Goal: Purchase product/service

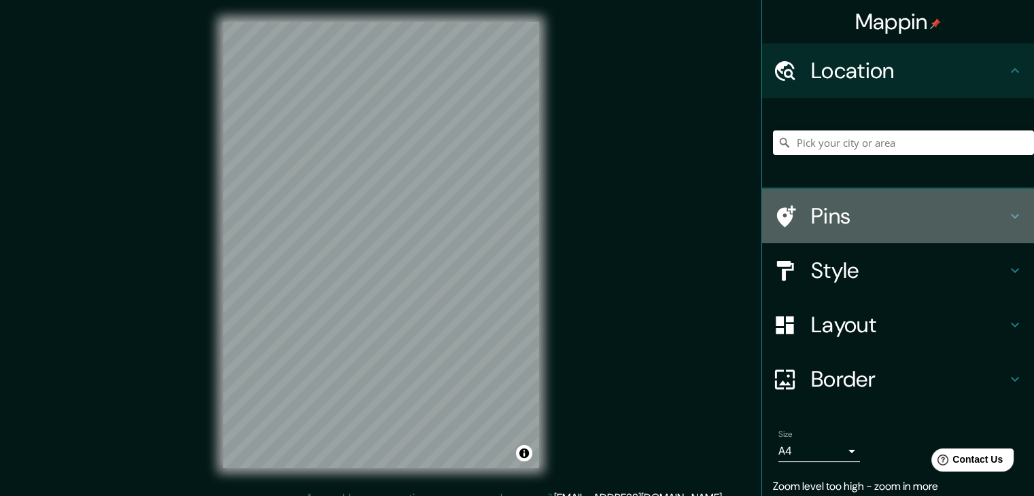
click at [986, 223] on h4 "Pins" at bounding box center [909, 216] width 196 height 27
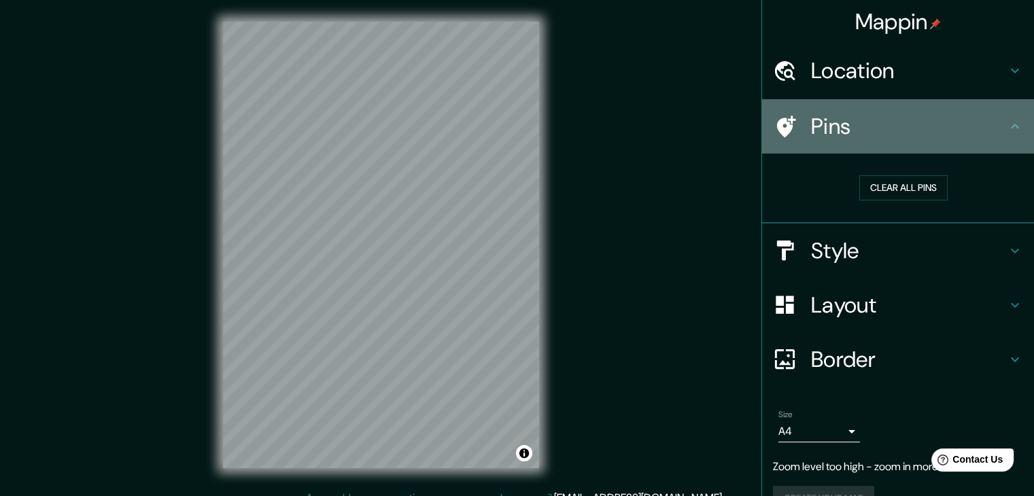
click at [811, 117] on h4 "Pins" at bounding box center [909, 126] width 196 height 27
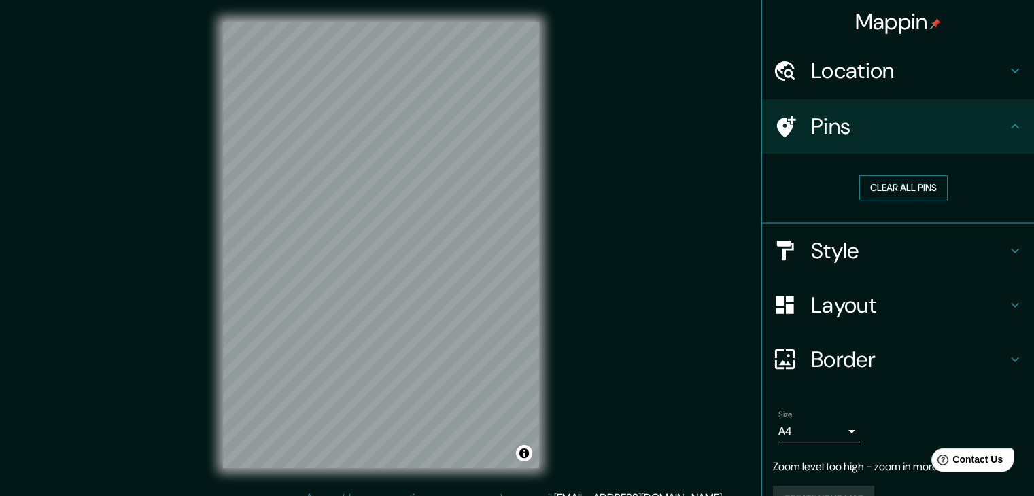
click at [906, 188] on button "Clear all pins" at bounding box center [903, 187] width 88 height 25
click at [846, 254] on h4 "Style" at bounding box center [909, 250] width 196 height 27
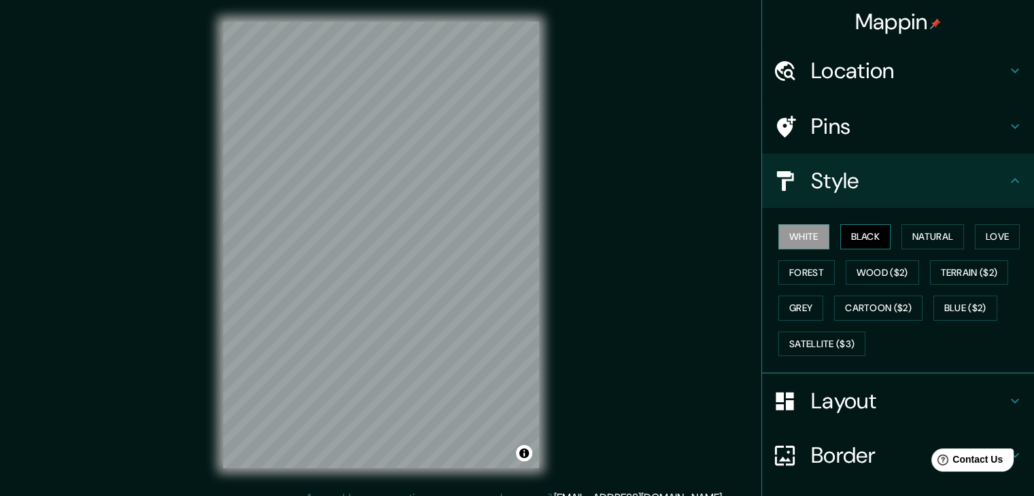
click at [855, 245] on button "Black" at bounding box center [865, 236] width 51 height 25
click at [909, 232] on button "Natural" at bounding box center [932, 236] width 63 height 25
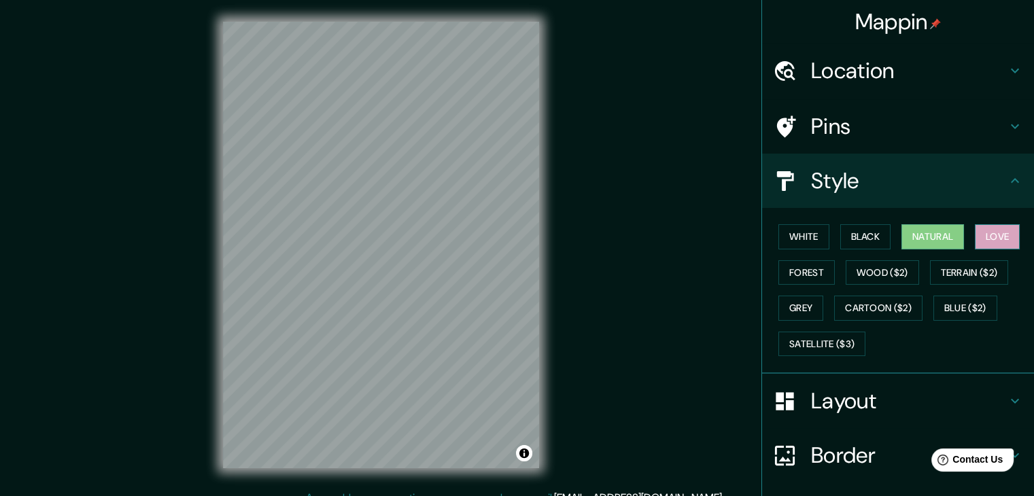
click at [982, 226] on button "Love" at bounding box center [997, 236] width 45 height 25
click at [805, 264] on button "Forest" at bounding box center [806, 272] width 56 height 25
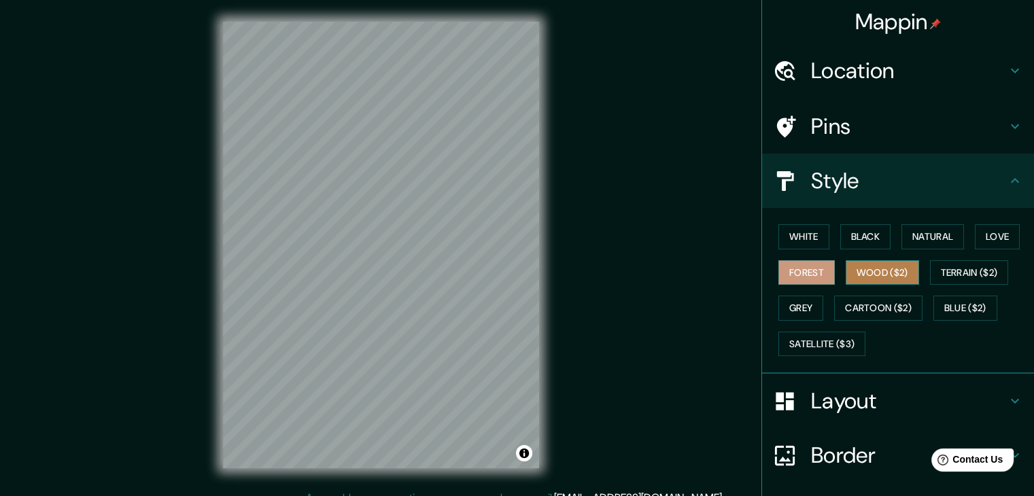
click at [899, 275] on button "Wood ($2)" at bounding box center [882, 272] width 73 height 25
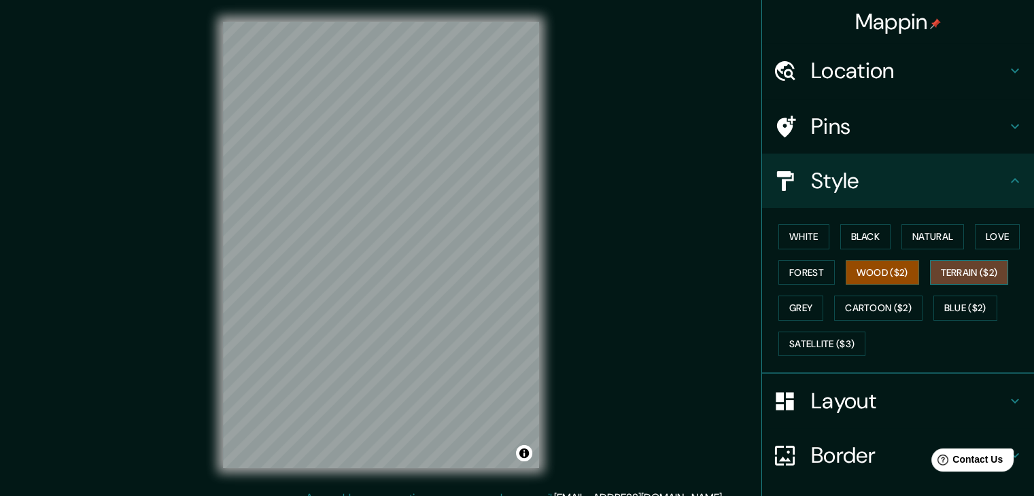
click at [957, 273] on button "Terrain ($2)" at bounding box center [969, 272] width 79 height 25
click at [894, 277] on button "Wood ($2)" at bounding box center [882, 272] width 73 height 25
click at [902, 303] on button "Cartoon ($2)" at bounding box center [878, 308] width 88 height 25
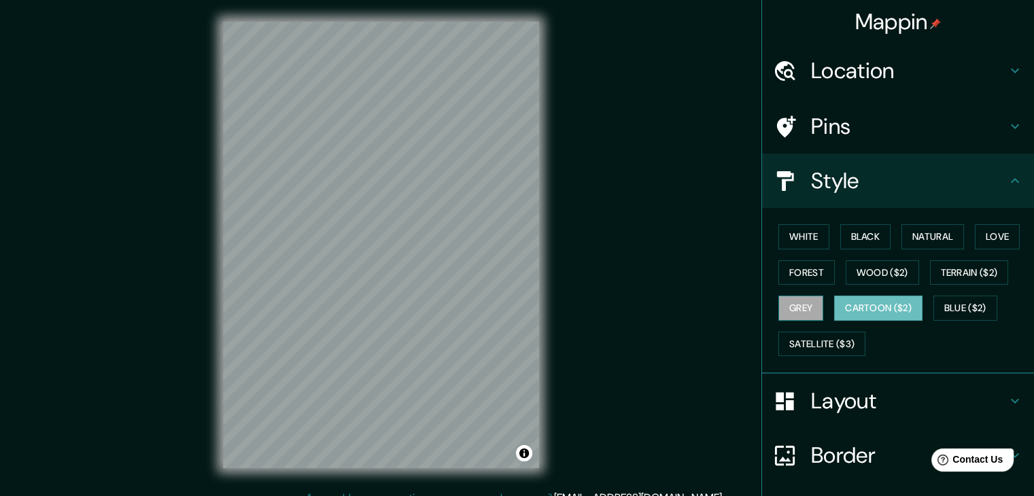
click at [813, 305] on button "Grey" at bounding box center [800, 308] width 45 height 25
click at [956, 303] on button "Blue ($2)" at bounding box center [965, 308] width 64 height 25
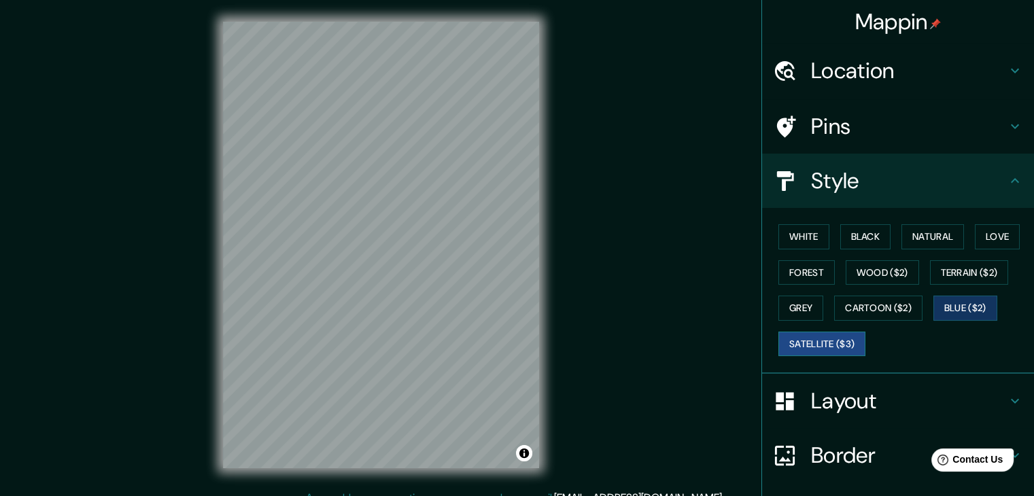
click at [783, 339] on button "Satellite ($3)" at bounding box center [821, 344] width 87 height 25
click at [902, 275] on button "Wood ($2)" at bounding box center [882, 272] width 73 height 25
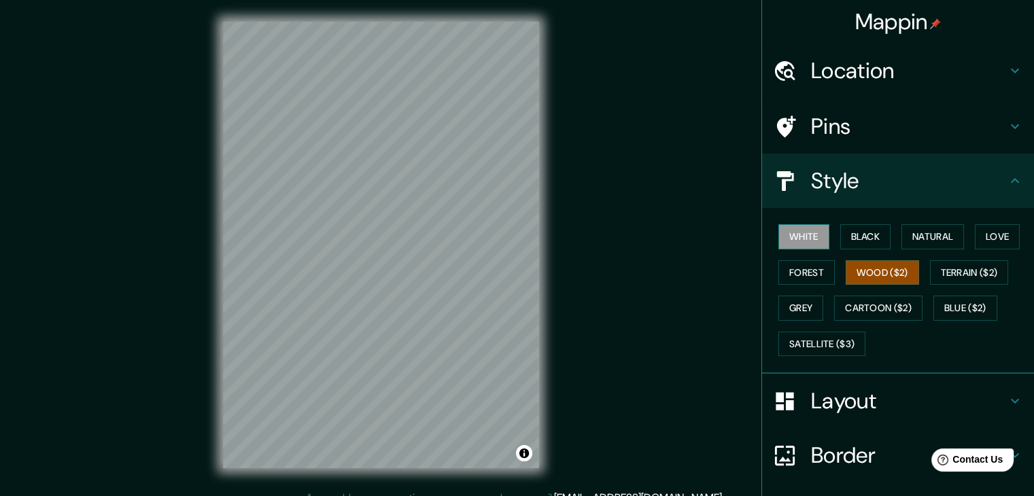
click at [810, 238] on button "White" at bounding box center [803, 236] width 51 height 25
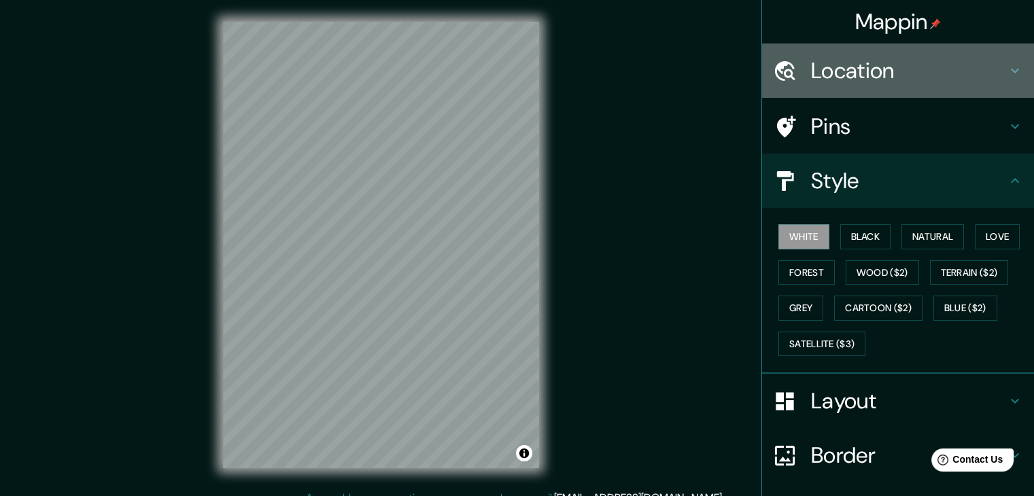
click at [895, 80] on h4 "Location" at bounding box center [909, 70] width 196 height 27
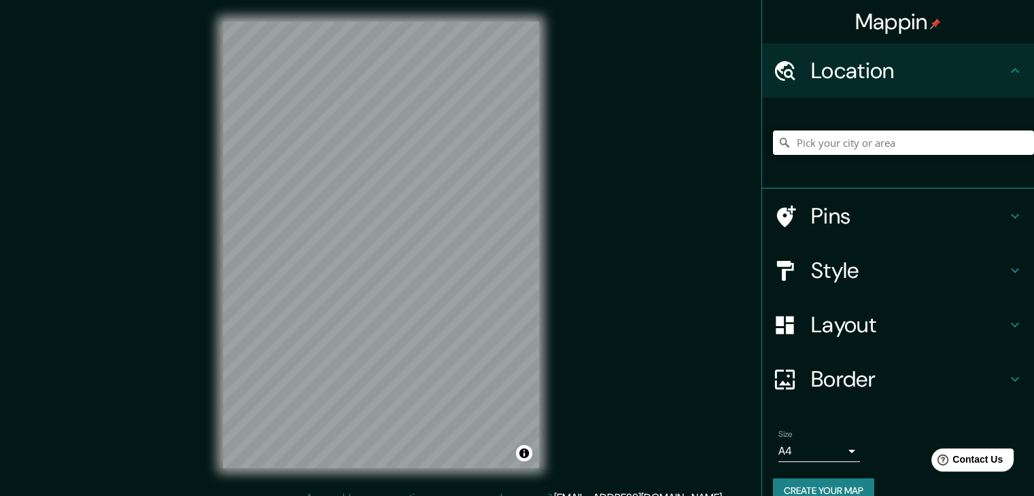
click at [817, 142] on input "Pick your city or area" at bounding box center [903, 143] width 261 height 24
type input "[GEOGRAPHIC_DATA], [GEOGRAPHIC_DATA], [GEOGRAPHIC_DATA]"
click at [623, 283] on div "Mappin Location [GEOGRAPHIC_DATA], [GEOGRAPHIC_DATA], [GEOGRAPHIC_DATA] [GEOGRA…" at bounding box center [517, 256] width 1034 height 512
